Goal: Task Accomplishment & Management: Use online tool/utility

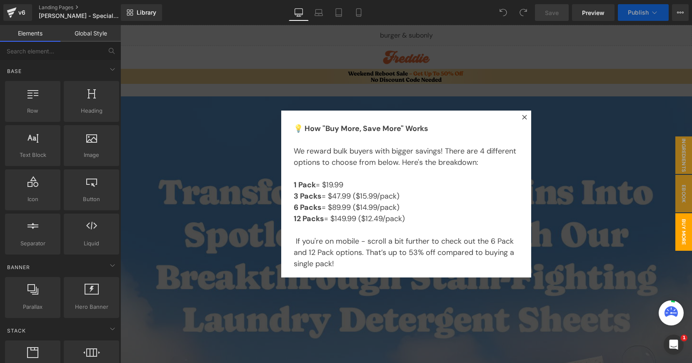
click at [120, 25] on div at bounding box center [120, 25] width 0 height 0
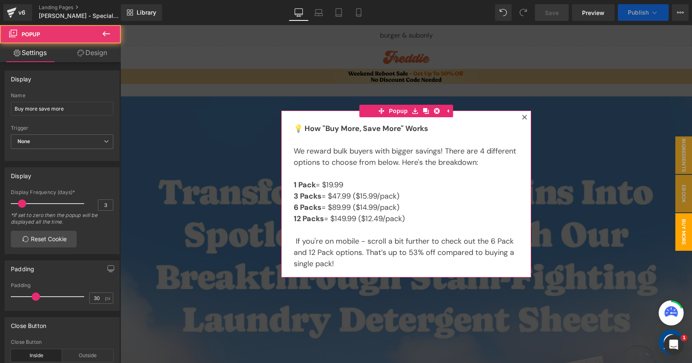
click at [523, 118] on icon at bounding box center [524, 117] width 5 height 5
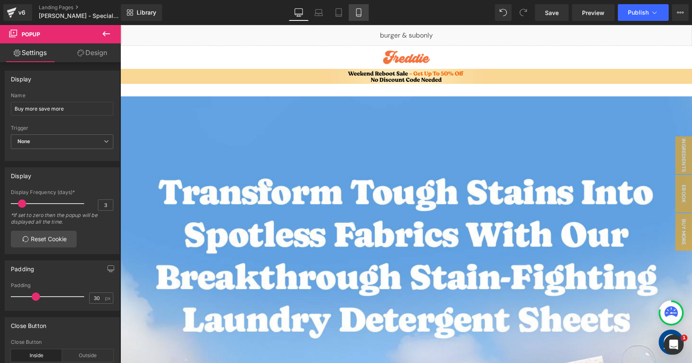
click at [367, 12] on link "Mobile" at bounding box center [359, 12] width 20 height 17
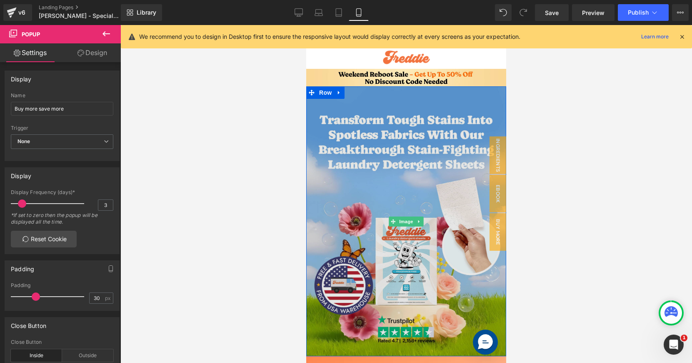
click at [454, 102] on img at bounding box center [406, 221] width 200 height 270
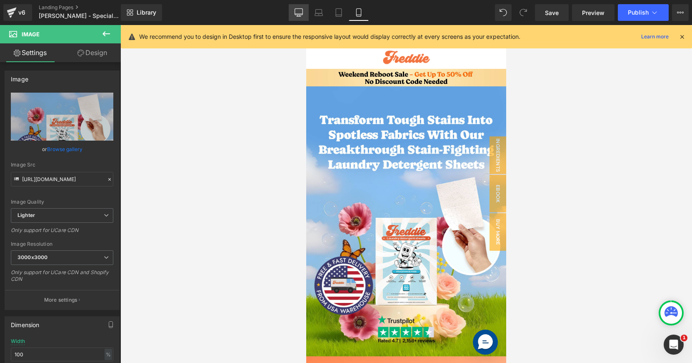
click at [294, 13] on link "Desktop" at bounding box center [299, 12] width 20 height 17
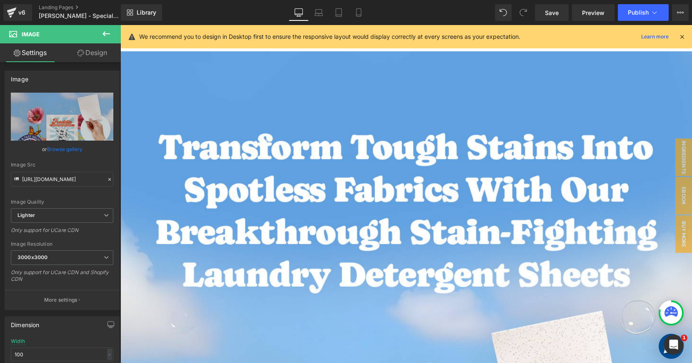
click at [298, 13] on icon at bounding box center [299, 12] width 8 height 8
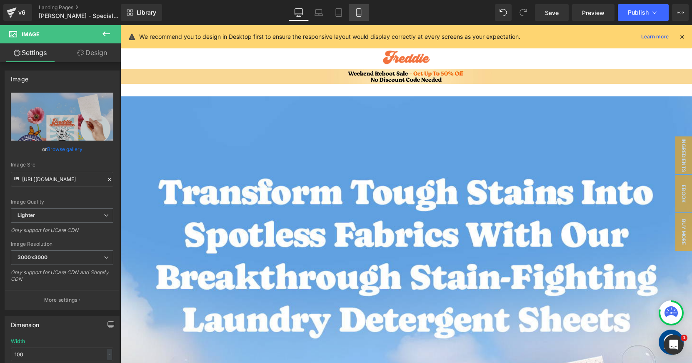
click at [356, 10] on icon at bounding box center [358, 13] width 5 height 8
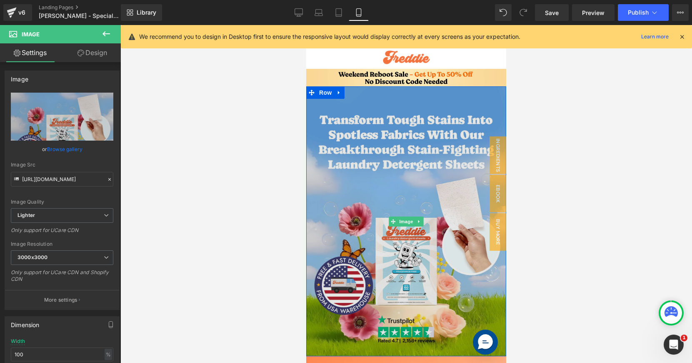
click at [390, 122] on img at bounding box center [406, 221] width 200 height 270
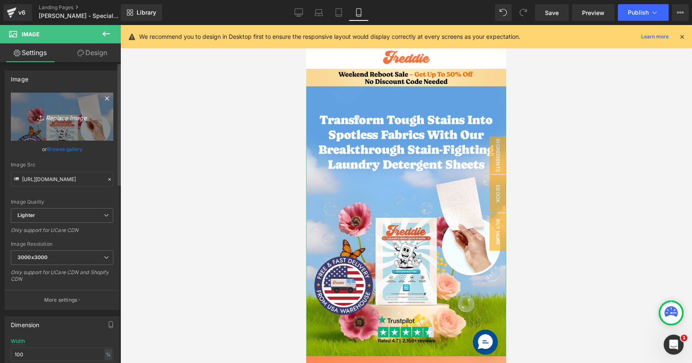
click at [80, 113] on icon "Replace Image" at bounding box center [62, 116] width 67 height 10
type input "C:\fakepath\T-Edit-above-fold-min.jpg"
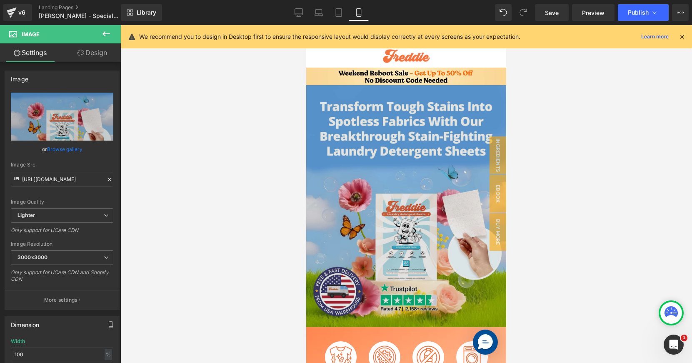
scroll to position [2, 0]
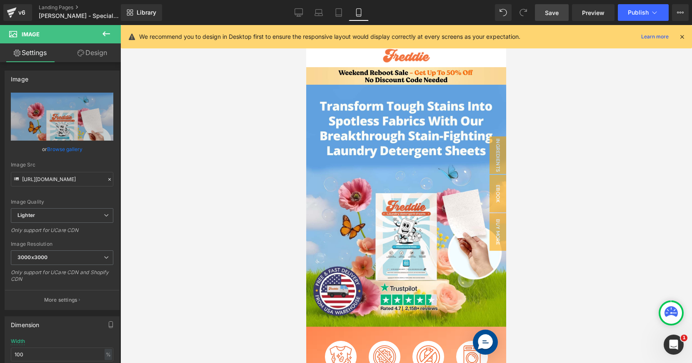
click at [549, 16] on span "Save" at bounding box center [552, 12] width 14 height 9
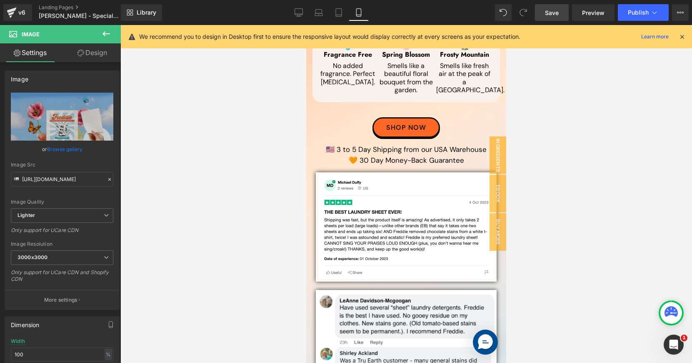
scroll to position [0, 0]
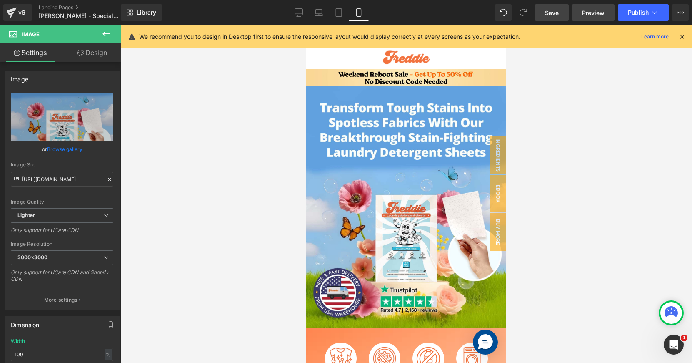
click at [589, 13] on span "Preview" at bounding box center [593, 12] width 23 height 9
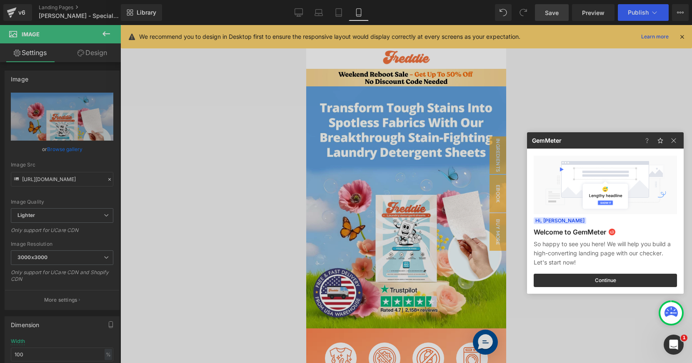
click at [339, 15] on div at bounding box center [346, 181] width 692 height 363
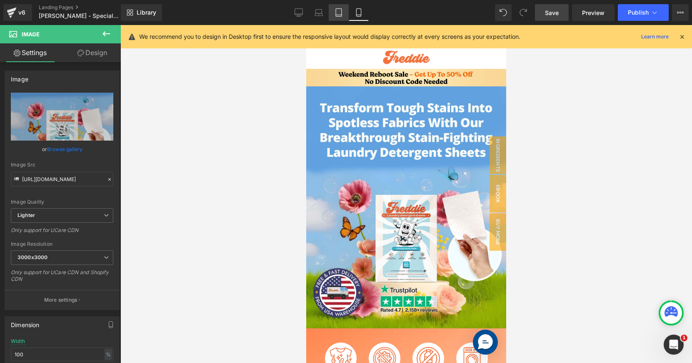
click at [338, 14] on icon at bounding box center [339, 12] width 8 height 8
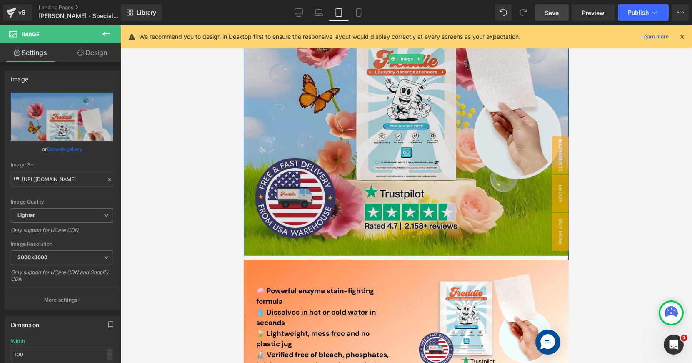
scroll to position [331, 0]
